Goal: Use online tool/utility: Utilize a website feature to perform a specific function

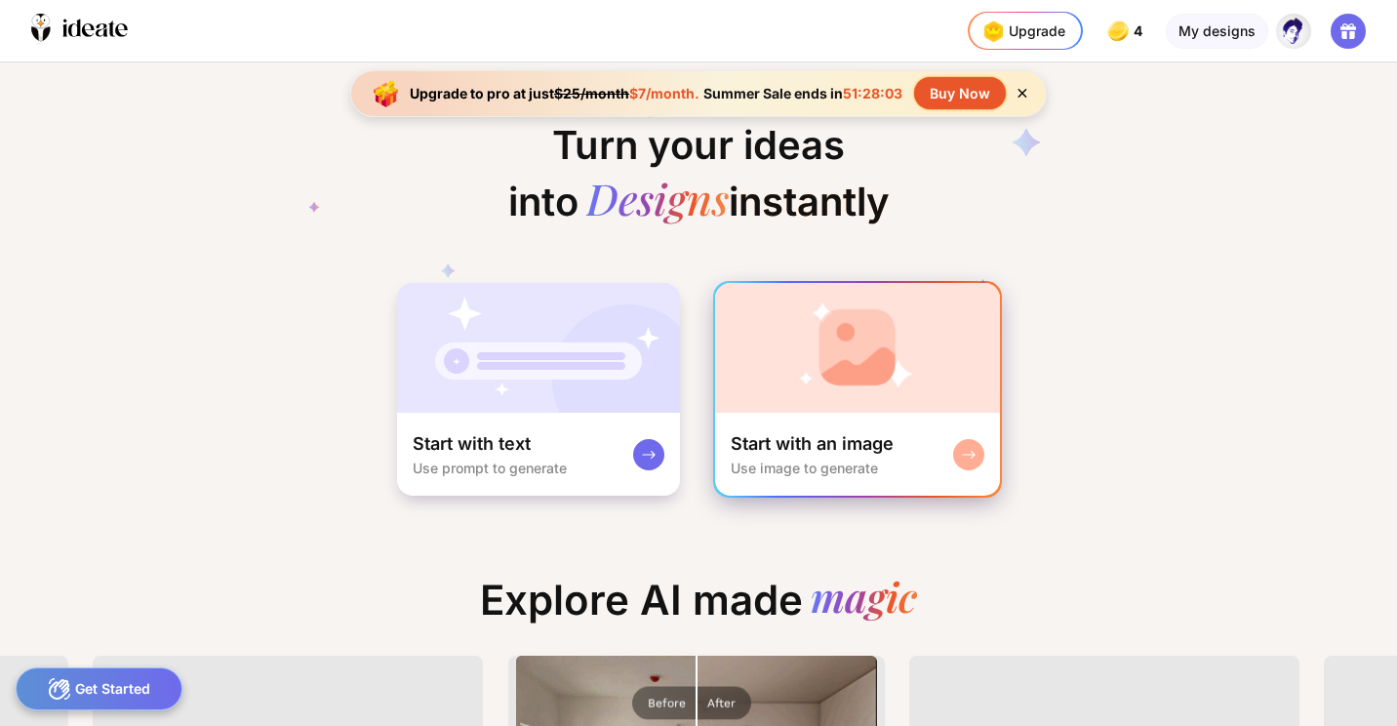
click at [966, 456] on rect at bounding box center [969, 455] width 16 height 16
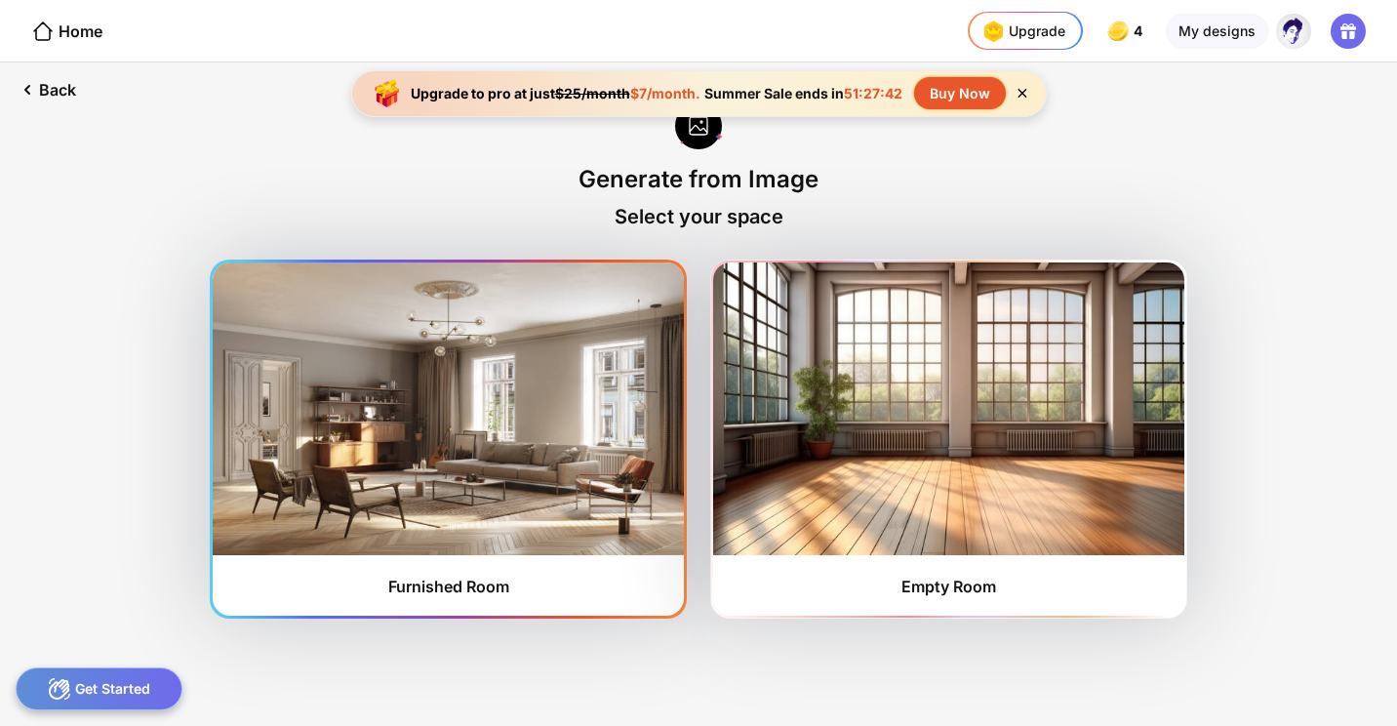
click at [547, 438] on img at bounding box center [448, 408] width 471 height 293
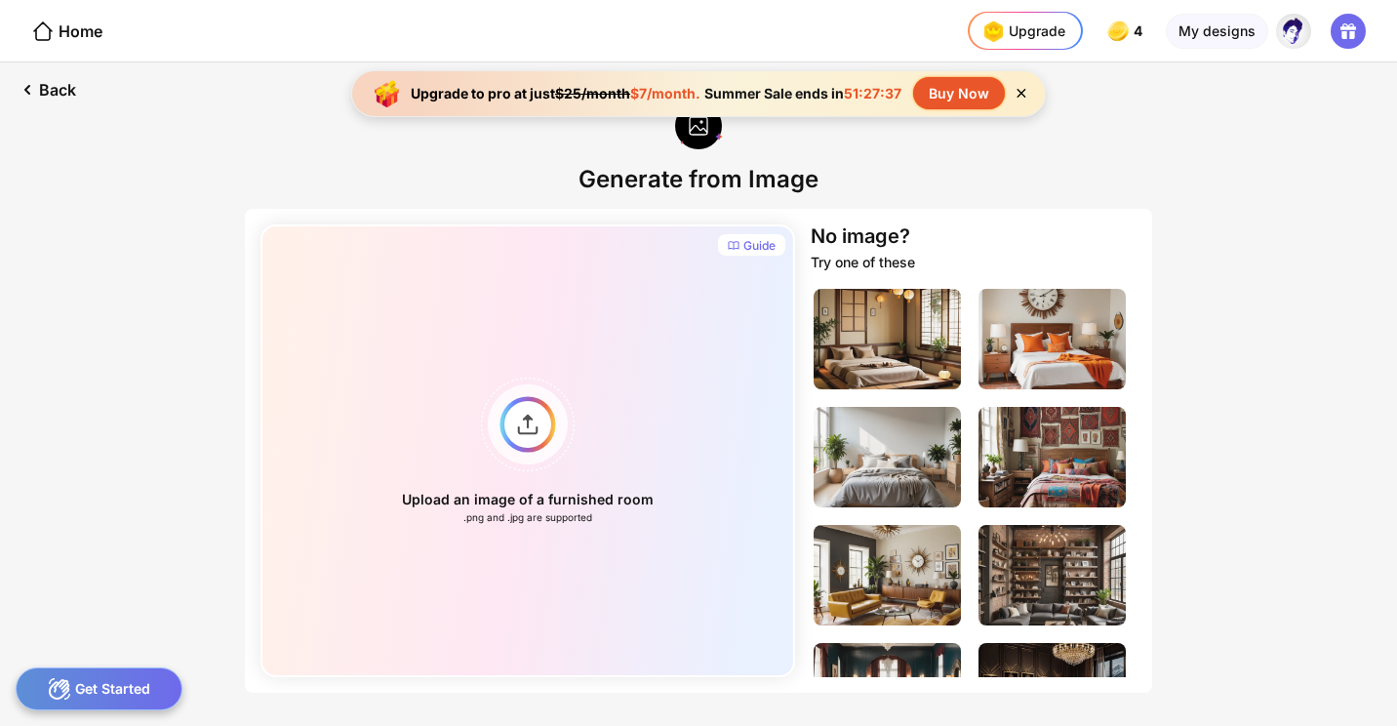
click at [1277, 289] on div "Back Generate from Image Guide Upload an image of a furnished room .png and .jp…" at bounding box center [698, 393] width 1397 height 663
click at [535, 424] on div "Upload an image of a furnished room .png and .jpg are supported" at bounding box center [527, 450] width 535 height 453
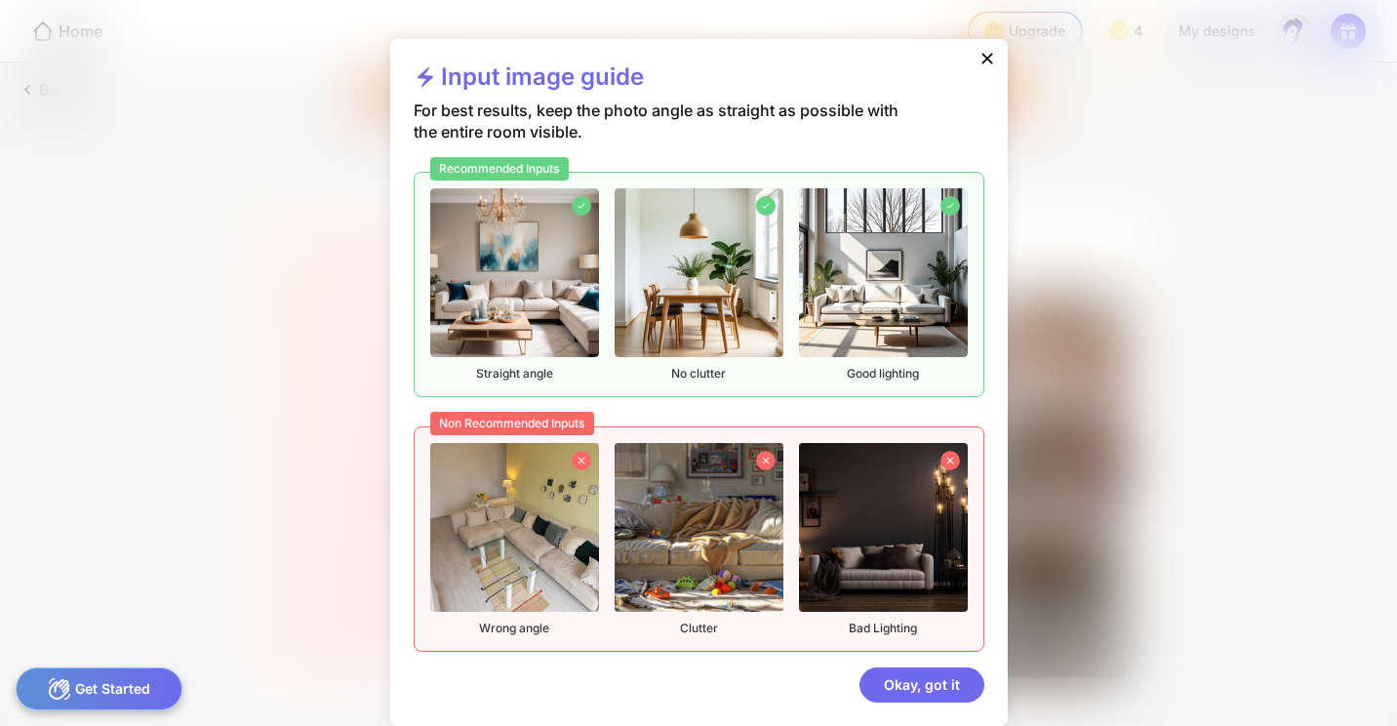
click at [988, 54] on icon at bounding box center [988, 59] width 20 height 20
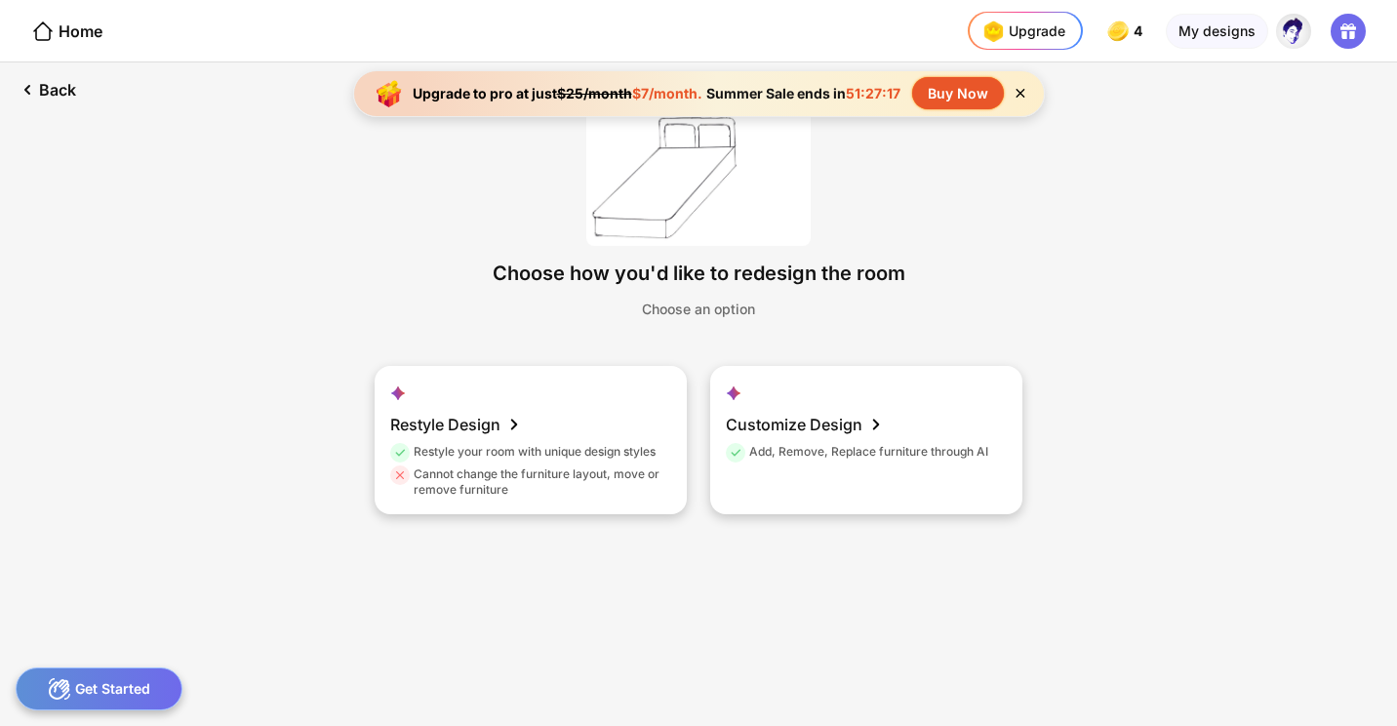
click at [1232, 391] on div "Back Choose how you'd like to redesign the room Choose an option Restyle Design…" at bounding box center [698, 393] width 1397 height 663
click at [1226, 363] on div "Back Choose how you'd like to redesign the room Choose an option Restyle Design…" at bounding box center [698, 393] width 1397 height 663
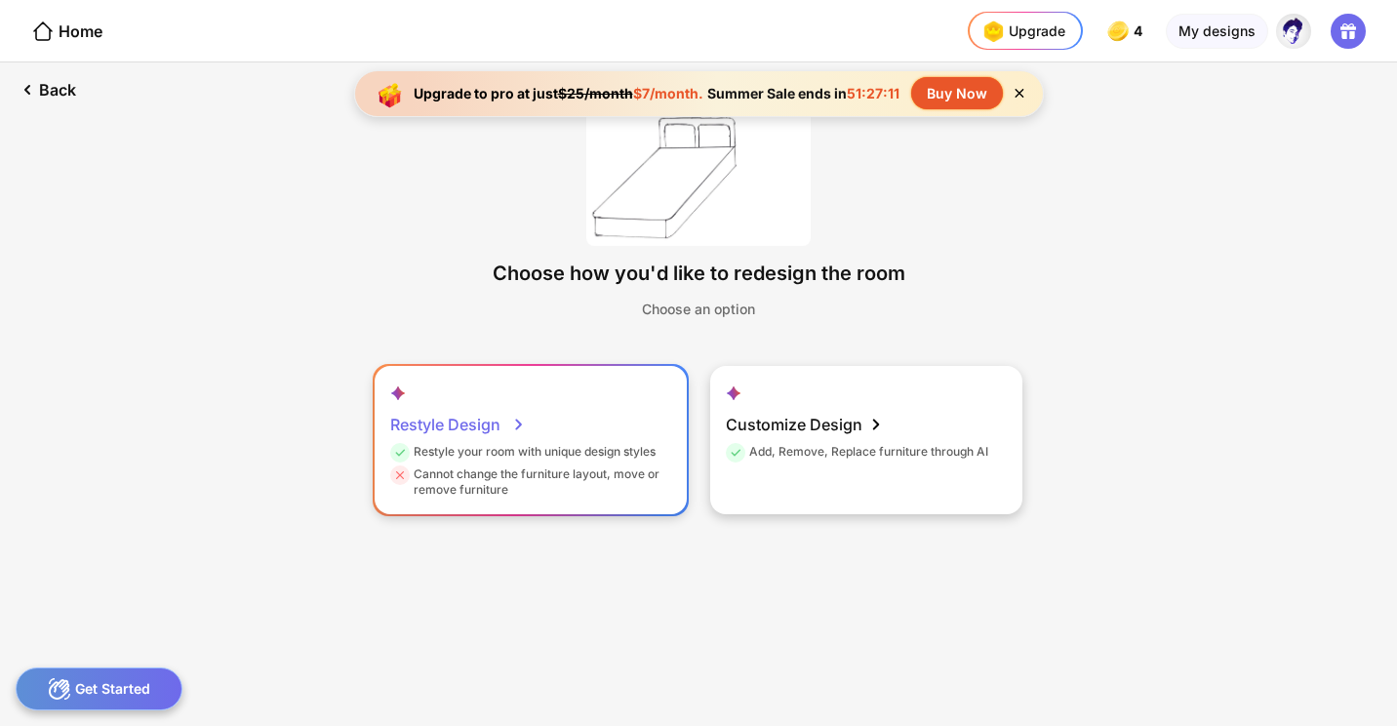
click at [558, 475] on div "Cannot change the furniture layout, move or remove furniture" at bounding box center [528, 481] width 276 height 31
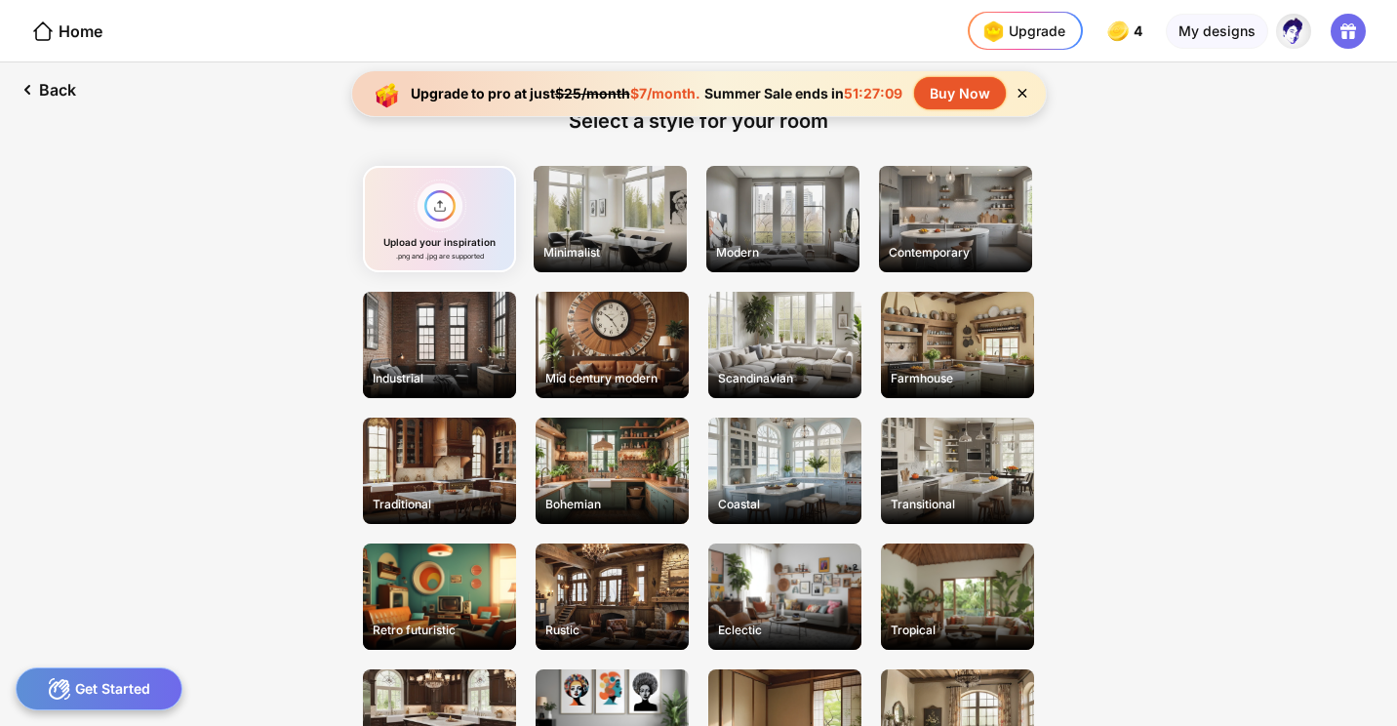
click at [146, 278] on div "Back Select a style for your room Upload your inspiration .png and .jpg are sup…" at bounding box center [698, 393] width 1397 height 663
